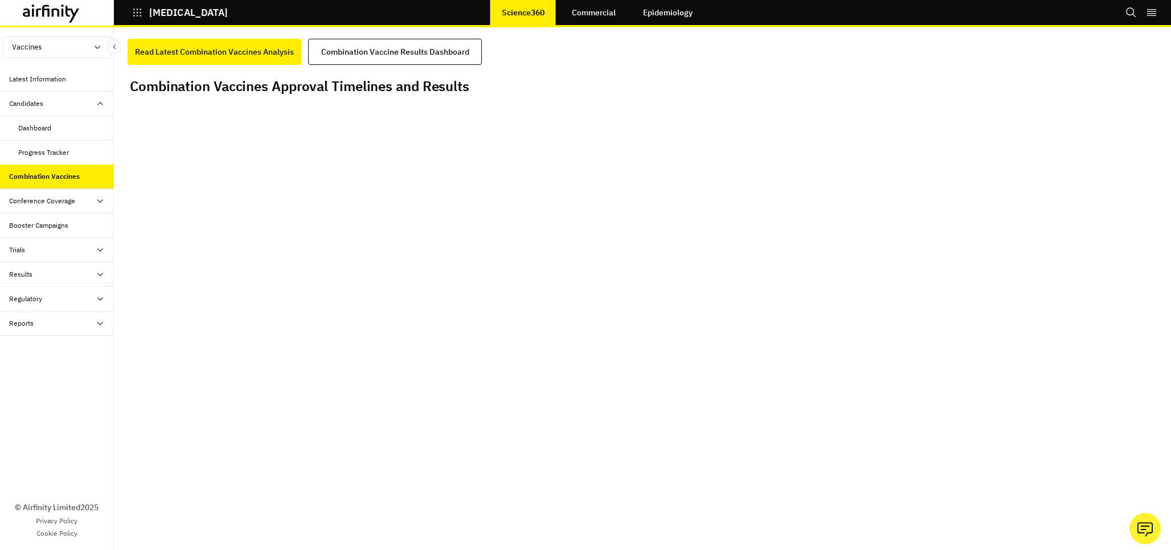
click at [76, 248] on div "Trials" at bounding box center [61, 250] width 105 height 10
click at [56, 278] on div "Table" at bounding box center [66, 274] width 96 height 10
